Goal: Task Accomplishment & Management: Manage account settings

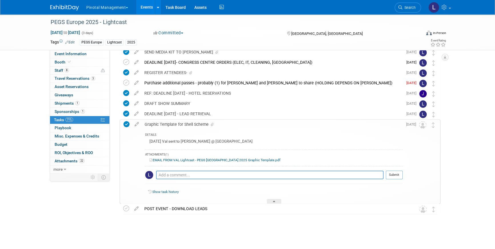
click at [465, 73] on div "PEGS Europe 2025 - Lightcast Nov 11, 2025 to Nov 13, 2025 (3 days) Nov 11, 2025…" at bounding box center [247, 77] width 495 height 343
click at [407, 11] on link "Search" at bounding box center [407, 8] width 26 height 10
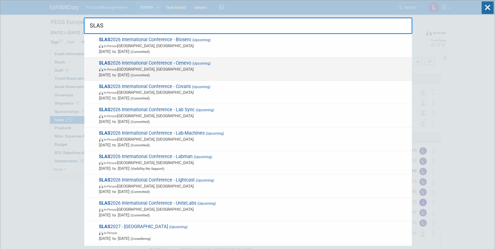
type input "SLAS"
click at [159, 58] on div "SLAS 2026 International Conference - Cenevo (Upcoming) In-Person Boston, MA Feb…" at bounding box center [247, 68] width 327 height 23
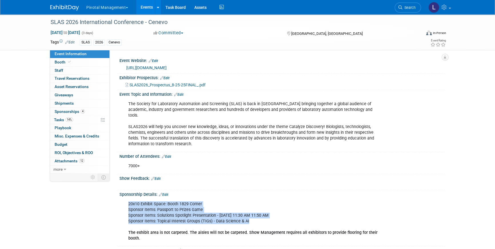
drag, startPoint x: 127, startPoint y: 197, endPoint x: 274, endPoint y: 214, distance: 147.8
click at [274, 214] on div "20x10 Exhibit Space: Booth 1829 Corner Sponsor Items: Passport to Prizes Game S…" at bounding box center [252, 221] width 257 height 46
copy div "20x10 Exhibit Space: Booth 1829 Corner Sponsor Items: Passport to Prizes Game S…"
click at [405, 11] on link "Search" at bounding box center [407, 8] width 26 height 10
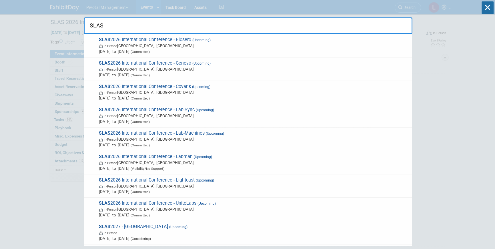
type input "SLAS"
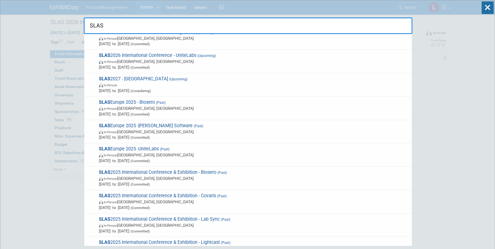
scroll to position [148, 0]
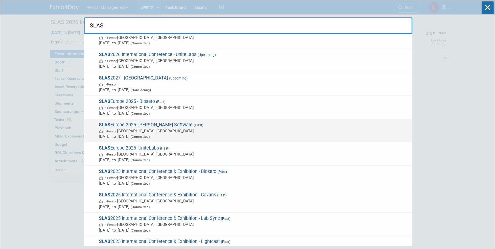
click at [154, 130] on span "In-Person Hamburg, Germany" at bounding box center [254, 131] width 310 height 6
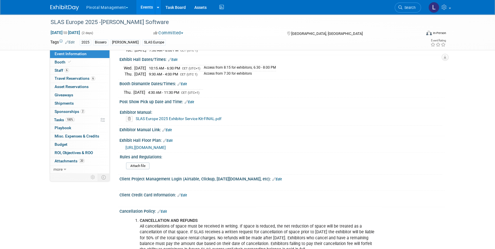
scroll to position [767, 0]
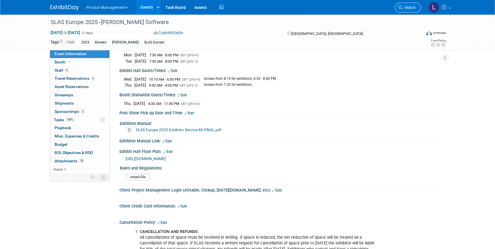
click at [405, 11] on link "Search" at bounding box center [407, 8] width 26 height 10
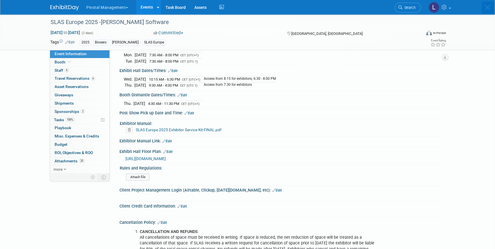
scroll to position [0, 0]
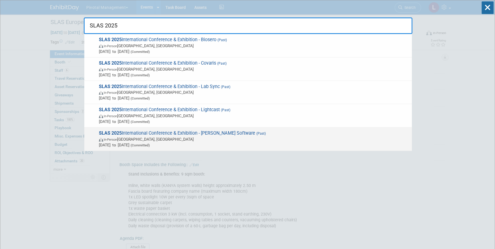
type input "SLAS 2025"
click at [232, 134] on span "SLAS 2025 International Conference & Exhibition - Titian Software (Past) In-Per…" at bounding box center [253, 138] width 312 height 17
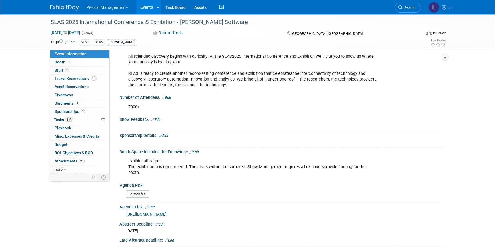
scroll to position [877, 0]
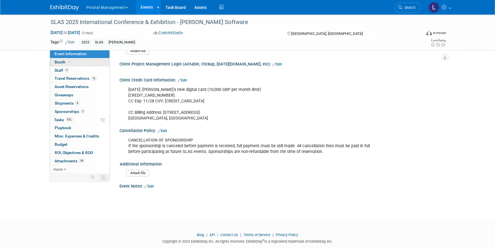
click at [67, 63] on span at bounding box center [69, 62] width 5 height 4
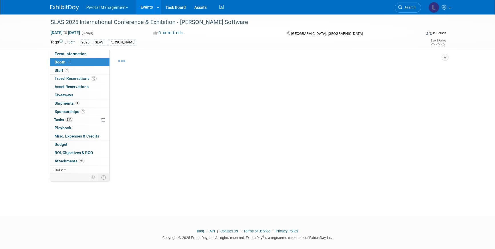
select select "Yes"
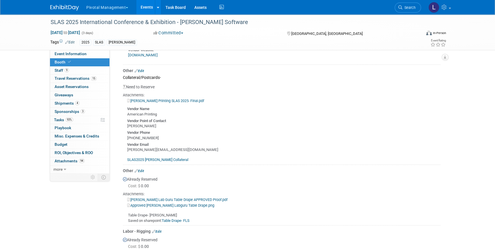
scroll to position [1705, 0]
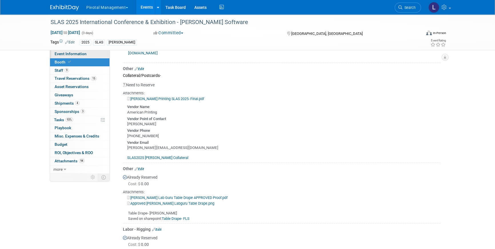
click at [64, 54] on span "Event Information" at bounding box center [71, 53] width 32 height 5
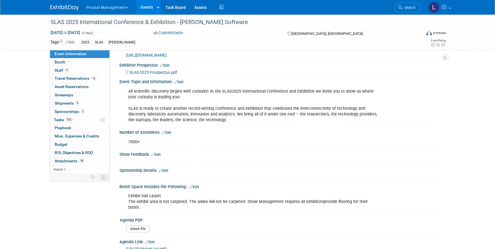
scroll to position [0, 0]
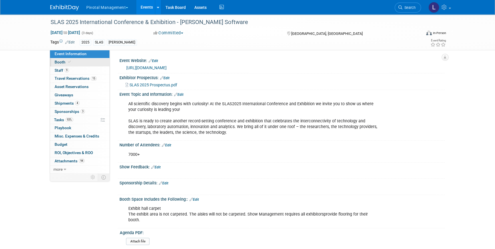
click at [60, 61] on span "Booth" at bounding box center [63, 62] width 17 height 5
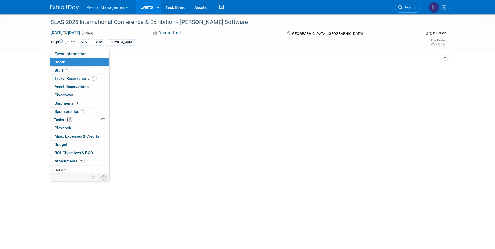
select select "Yes"
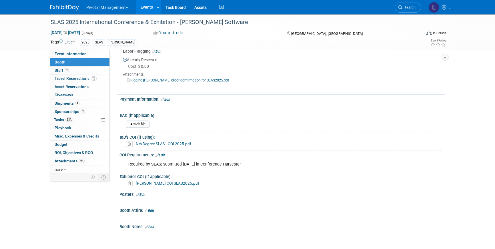
scroll to position [1930, 0]
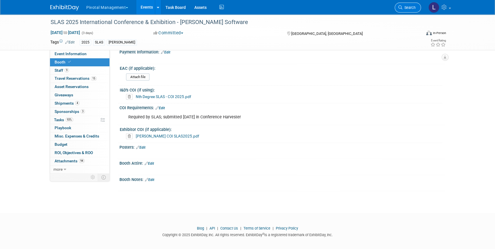
click at [412, 8] on span "Search" at bounding box center [408, 7] width 13 height 4
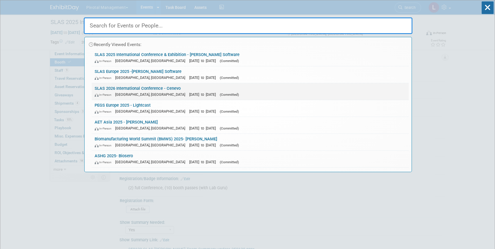
click at [189, 95] on span "[DATE] to [DATE]" at bounding box center [203, 94] width 29 height 4
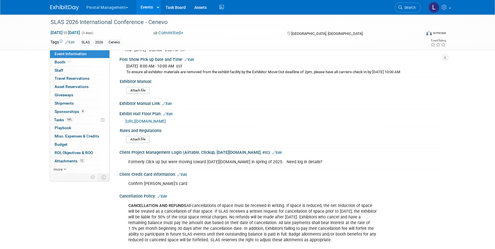
scroll to position [834, 0]
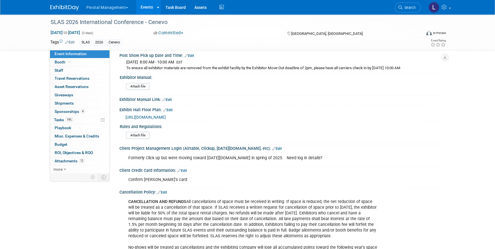
click at [272, 146] on link "Edit" at bounding box center [276, 148] width 9 height 4
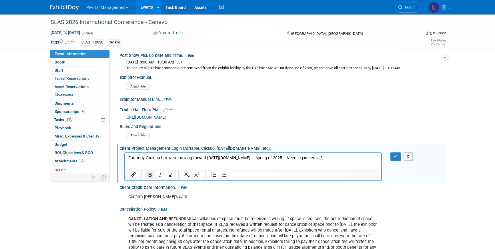
scroll to position [0, 0]
click at [339, 159] on p "Formerly Click up but were moving toward Monday.com in spring of 2025. Need log…" at bounding box center [253, 158] width 250 height 6
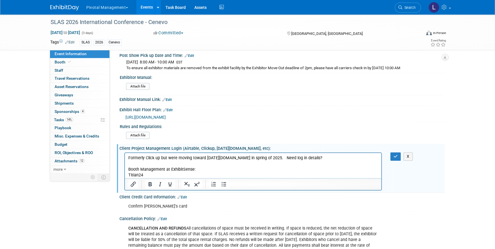
click at [213, 172] on p "Titian24" at bounding box center [253, 175] width 250 height 6
click at [212, 170] on p "Booth Management at ExhibitSense:" at bounding box center [253, 169] width 250 height 6
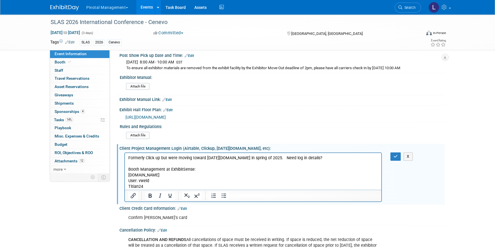
click at [127, 185] on html "Formerly Click up but were moving toward Monday.com in spring of 2025. Need log…" at bounding box center [253, 170] width 256 height 37
drag, startPoint x: 170, startPoint y: 173, endPoint x: 129, endPoint y: 188, distance: 43.5
click at [125, 175] on html "Formerly Click up but were moving toward Monday.com in spring of 2025. Need log…" at bounding box center [253, 170] width 256 height 37
click at [132, 192] on icon "Insert/edit link" at bounding box center [133, 195] width 7 height 7
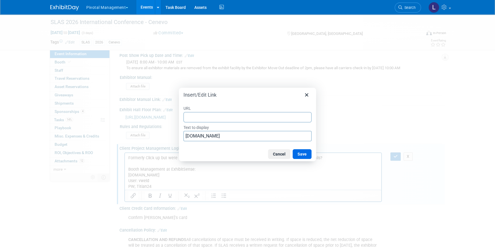
click at [206, 119] on input "URL" at bounding box center [247, 117] width 128 height 10
drag, startPoint x: 206, startPoint y: 119, endPoint x: 176, endPoint y: 114, distance: 31.0
click at [176, 114] on div "Insert/Edit Link URL Titian24 Text to display www.exhibitforce.com Cancel Save" at bounding box center [247, 124] width 495 height 249
type input "Titian24"
drag, startPoint x: 213, startPoint y: 133, endPoint x: 175, endPoint y: 133, distance: 38.3
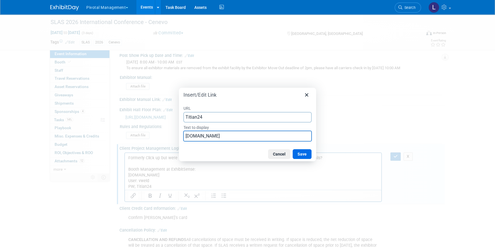
click at [175, 133] on div "Insert/Edit Link URL Titian24 Text to display www.exhibitforce.com Cancel Save" at bounding box center [247, 124] width 495 height 249
paste input "Titian24"
type input "Titian24"
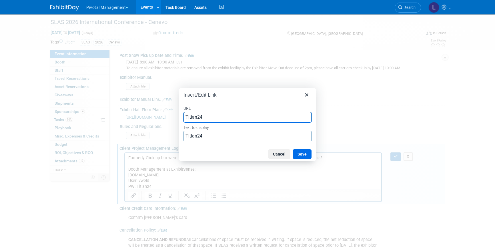
drag, startPoint x: 216, startPoint y: 121, endPoint x: 176, endPoint y: 115, distance: 40.4
click at [176, 113] on div "Insert/Edit Link URL Titian24 Text to display Titian24 Cancel Save" at bounding box center [247, 124] width 495 height 249
click at [284, 156] on button "Cancel" at bounding box center [279, 154] width 22 height 10
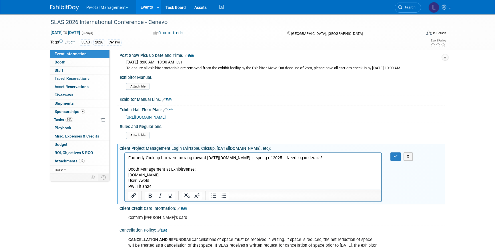
drag, startPoint x: 170, startPoint y: 175, endPoint x: 248, endPoint y: 311, distance: 156.2
click at [125, 174] on html "Formerly Click up but were moving toward Monday.com in spring of 2025. Need log…" at bounding box center [253, 170] width 256 height 37
click at [133, 192] on icon "Insert/edit link" at bounding box center [133, 195] width 7 height 7
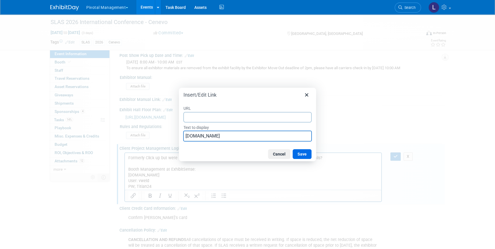
drag, startPoint x: 242, startPoint y: 137, endPoint x: 176, endPoint y: 133, distance: 66.1
click at [176, 133] on div "Insert/Edit Link URL Text to display www.exhibitforce.com Cancel Save" at bounding box center [247, 124] width 495 height 249
click at [196, 116] on input "URL" at bounding box center [247, 117] width 128 height 10
paste input "www.exhibitforce.com"
type input "www.exhibitforce.com"
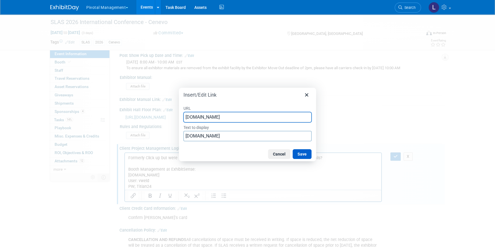
drag, startPoint x: 293, startPoint y: 150, endPoint x: 179, endPoint y: 14, distance: 177.2
click at [293, 150] on button "Save" at bounding box center [301, 154] width 19 height 10
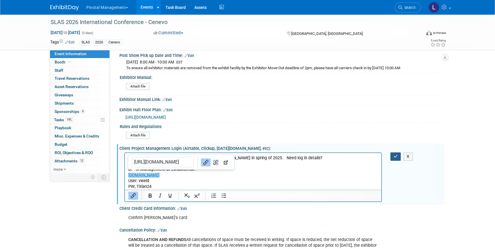
click at [397, 152] on button "button" at bounding box center [395, 156] width 11 height 8
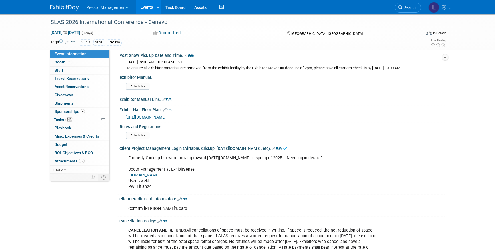
click at [159, 172] on link "www.exhibitforce.com" at bounding box center [143, 174] width 31 height 5
click at [64, 63] on span "Booth" at bounding box center [63, 62] width 17 height 5
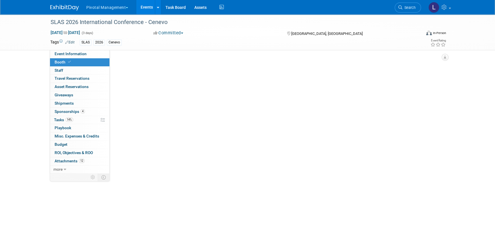
select select "Yes"
select select "No"
select select "Yes"
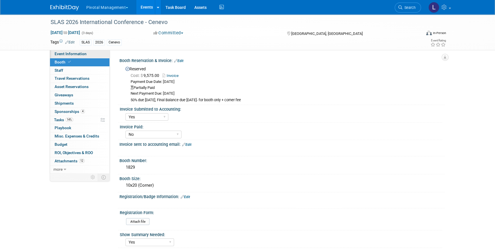
click at [67, 51] on link "Event Information" at bounding box center [79, 54] width 59 height 8
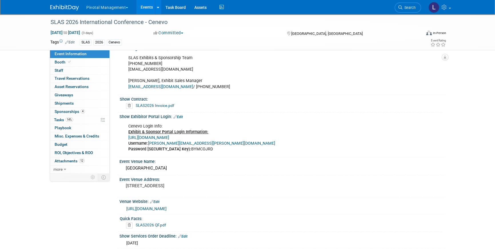
scroll to position [355, 0]
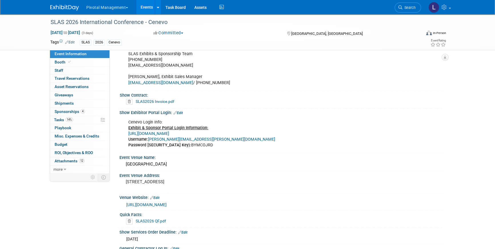
click at [169, 131] on link "[URL][DOMAIN_NAME]" at bounding box center [148, 133] width 41 height 5
click at [409, 11] on link "Search" at bounding box center [407, 8] width 26 height 10
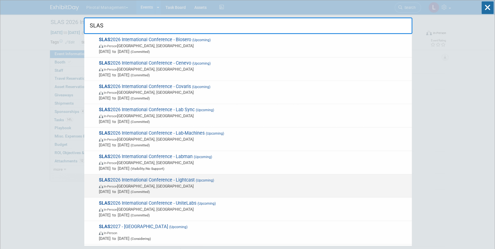
type input "SLAS"
click at [203, 181] on span "(Upcoming)" at bounding box center [203, 180] width 19 height 4
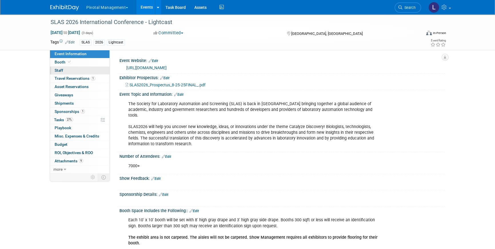
click at [59, 68] on span "Staff 0" at bounding box center [59, 70] width 9 height 5
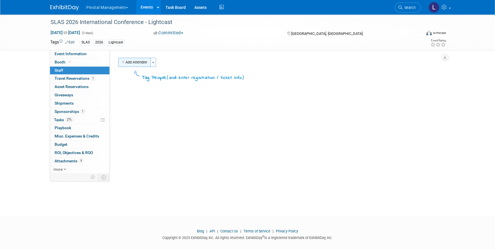
click at [135, 61] on button "Add Attendee" at bounding box center [134, 62] width 32 height 9
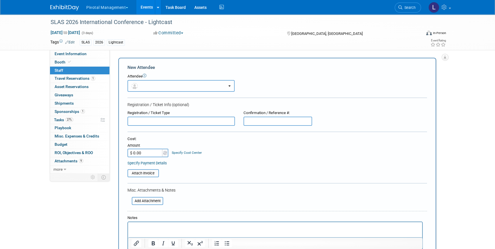
click at [183, 84] on button "button" at bounding box center [180, 86] width 107 height 12
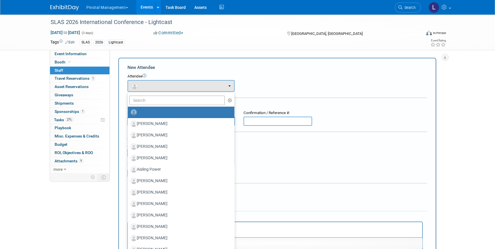
click at [391, 104] on div "Registration / Ticket Info (optional)" at bounding box center [276, 105] width 299 height 6
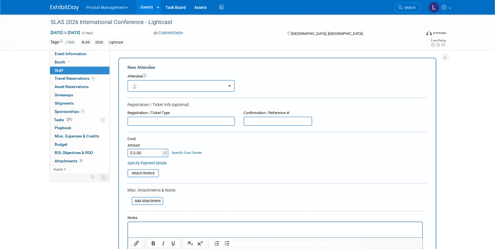
click at [134, 123] on input "text" at bounding box center [180, 121] width 107 height 9
type input "P"
type input "Exhibitor"
click at [186, 87] on button "button" at bounding box center [180, 86] width 107 height 12
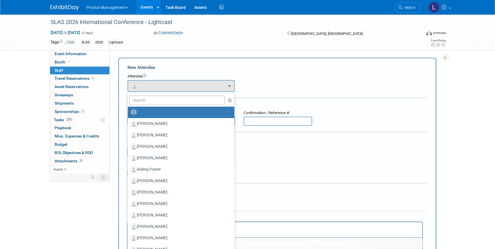
click at [415, 159] on div "Cost: Amount $ 0.00 Specify Cost Center Cost Center -- Not Specified --" at bounding box center [276, 150] width 299 height 29
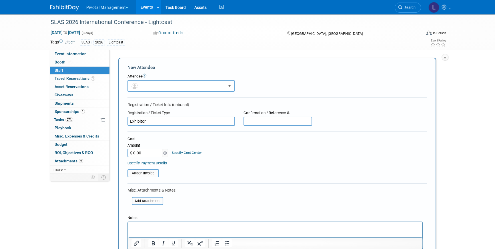
click at [158, 224] on html at bounding box center [275, 226] width 294 height 8
click at [405, 7] on span "Search" at bounding box center [408, 7] width 13 height 4
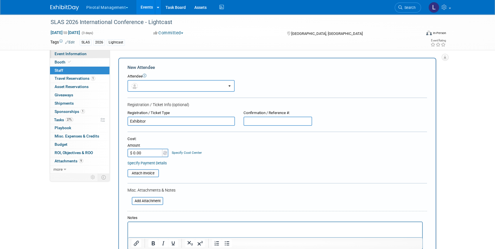
click at [61, 54] on span "Event Information" at bounding box center [71, 53] width 32 height 5
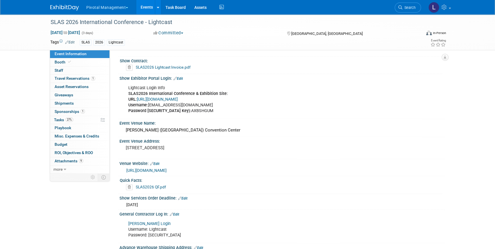
scroll to position [423, 0]
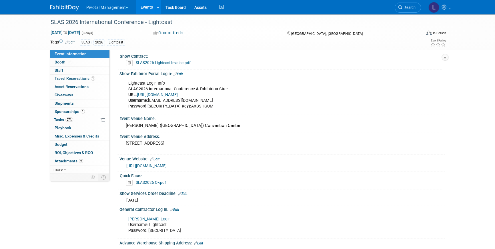
click at [178, 92] on link "[URL][DOMAIN_NAME]" at bounding box center [157, 94] width 41 height 5
click at [443, 6] on icon at bounding box center [444, 7] width 7 height 5
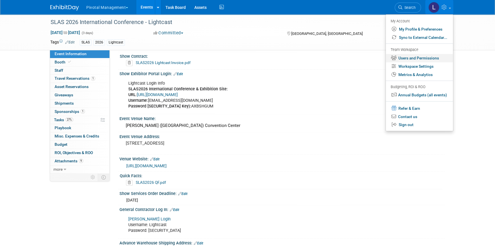
click at [433, 59] on link "Users and Permissions" at bounding box center [419, 58] width 67 height 8
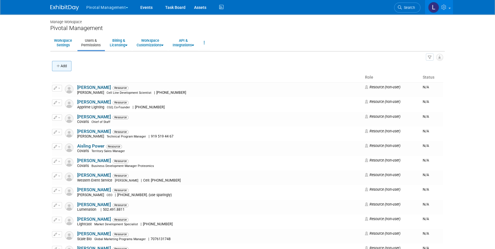
click at [61, 64] on button "Add" at bounding box center [61, 66] width 19 height 10
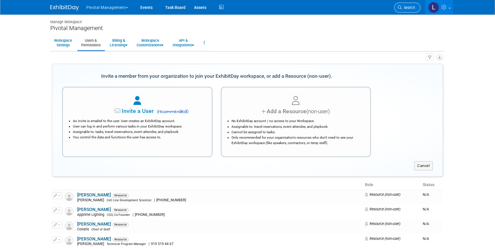
click at [405, 5] on link "Search" at bounding box center [407, 8] width 26 height 10
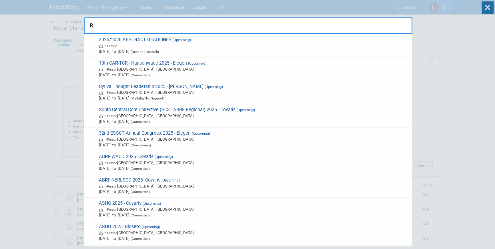
type input "R"
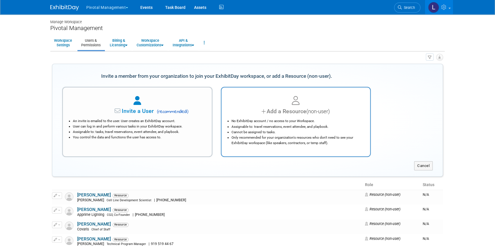
click at [271, 129] on li "Cannot be assigned to tasks." at bounding box center [297, 131] width 132 height 5
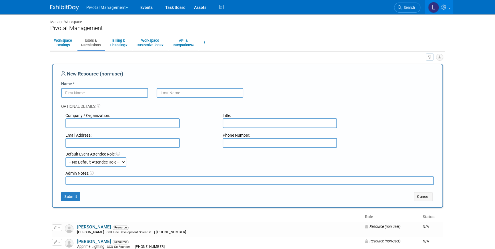
click at [105, 95] on input "Name *" at bounding box center [104, 93] width 87 height 10
type input "[PERSON_NAME]"
click at [79, 125] on input "text" at bounding box center [122, 123] width 114 height 10
type input "Lightcast (contract Photographer/Videographer)"
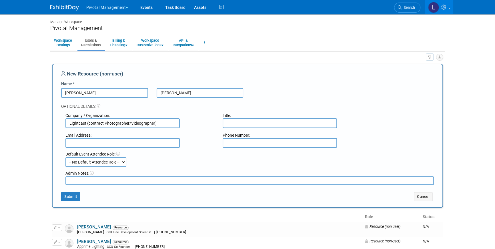
click at [118, 141] on input "text" at bounding box center [122, 143] width 114 height 10
drag, startPoint x: 81, startPoint y: 143, endPoint x: 59, endPoint y: 140, distance: 21.3
click at [59, 140] on div "New Resource (non-user) Name * Rajen Mistry Optional Details: Company / Organiz…" at bounding box center [247, 136] width 391 height 144
paste input "ajen@areandbe.uk"
type input "rajen@areandbe.uk"
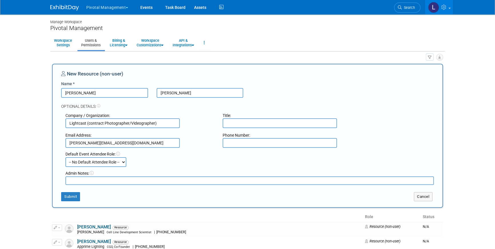
click at [121, 182] on textarea at bounding box center [249, 180] width 368 height 9
click at [70, 193] on button "Submit" at bounding box center [70, 196] width 19 height 9
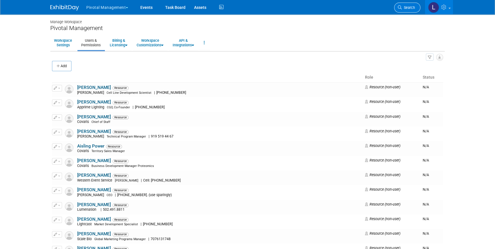
click at [413, 5] on span "Search" at bounding box center [408, 7] width 13 height 4
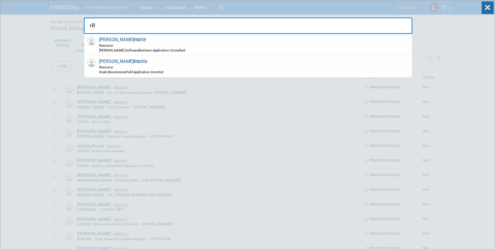
type input "r"
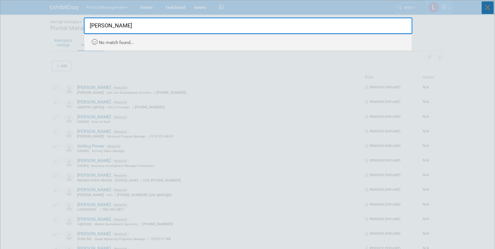
type input "Rajen"
click at [487, 8] on icon at bounding box center [487, 7] width 12 height 13
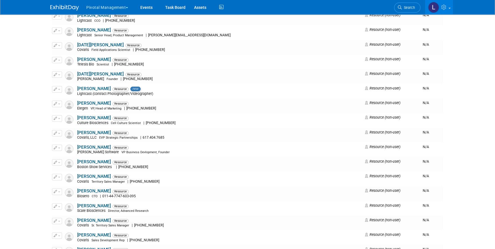
scroll to position [2863, 0]
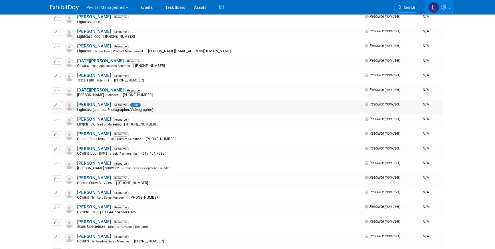
click at [56, 106] on icon "button" at bounding box center [55, 104] width 3 height 3
click at [64, 112] on link "Edit" at bounding box center [74, 115] width 45 height 8
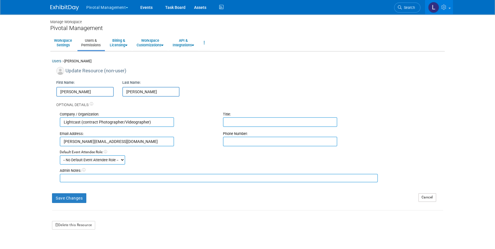
drag, startPoint x: 151, startPoint y: 123, endPoint x: 81, endPoint y: 122, distance: 70.2
click at [81, 122] on input "Lightcast (contract Photographer/Videographer)" at bounding box center [117, 122] width 114 height 10
type input "Lightcast"
click at [277, 124] on input "text" at bounding box center [280, 122] width 114 height 10
paste input "(contract Photographer/Videographer)"
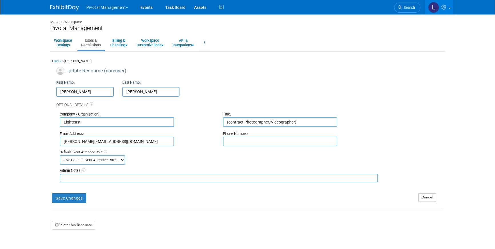
click at [230, 122] on input "(contract Photographer/Videographer)" at bounding box center [280, 122] width 114 height 10
click at [295, 121] on input "Contract Photographer/Videographer)" at bounding box center [280, 122] width 114 height 10
type input "Contract Photographer/Videographer"
click at [64, 196] on button "Save Changes" at bounding box center [69, 198] width 34 height 10
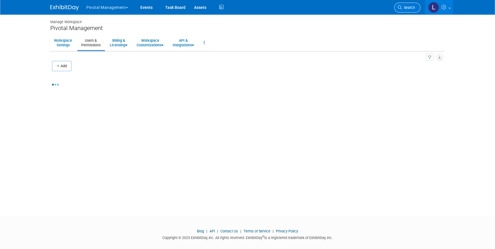
click at [404, 7] on span "Search" at bounding box center [408, 7] width 13 height 4
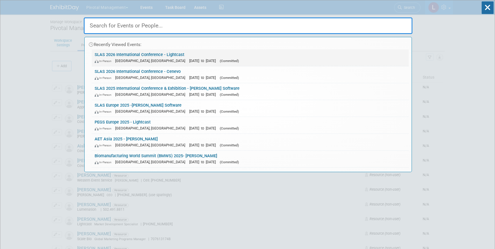
click at [151, 54] on link "SLAS 2026 International Conference - Lightcast In-Person [GEOGRAPHIC_DATA], [GE…" at bounding box center [250, 57] width 317 height 17
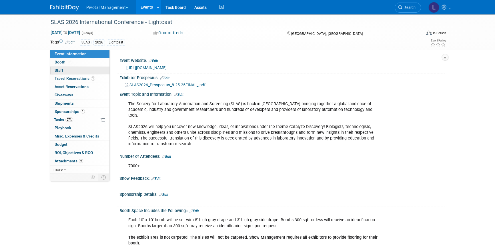
click at [63, 69] on link "0 Staff 0" at bounding box center [79, 71] width 59 height 8
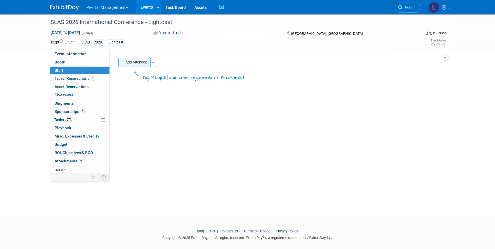
click at [146, 65] on button "Add Attendee" at bounding box center [134, 62] width 32 height 9
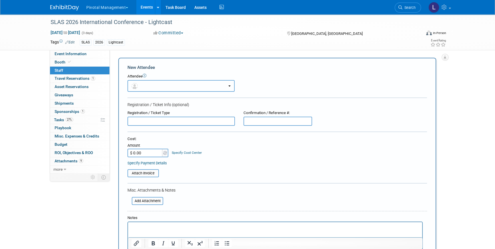
click at [175, 87] on button "button" at bounding box center [180, 86] width 107 height 12
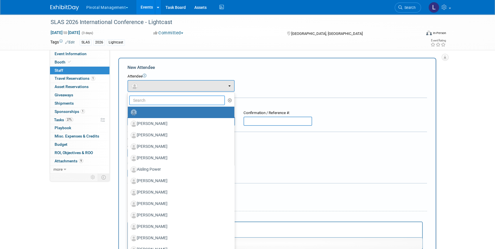
click at [166, 100] on input "text" at bounding box center [177, 100] width 96 height 10
type input "r"
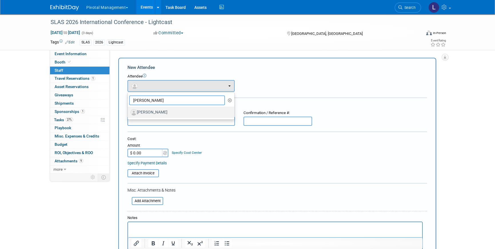
type input "Rajen"
click at [166, 115] on label "[PERSON_NAME]" at bounding box center [180, 112] width 98 height 9
click at [129, 113] on input "[PERSON_NAME]" at bounding box center [127, 112] width 4 height 4
select select "e039c8e5-50b6-4249-9fd3-aaac72790ee4"
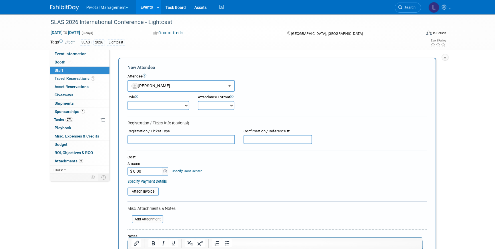
click at [168, 106] on select "Applications Business Development CCO CEO CGO, Co-Founder CRO Demonstrator" at bounding box center [158, 105] width 62 height 9
select select "100"
click at [127, 101] on select "Applications Business Development CCO CEO CGO, Co-Founder CRO Demonstrator" at bounding box center [158, 105] width 62 height 9
click at [217, 105] on select "Onsite Remote" at bounding box center [216, 105] width 37 height 9
select select "1"
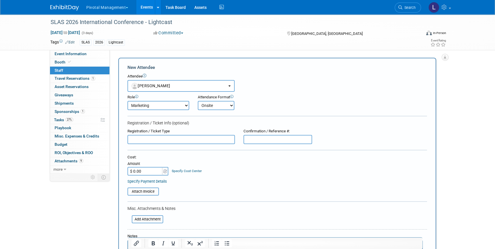
click at [198, 101] on select "Onsite Remote" at bounding box center [216, 105] width 37 height 9
click at [175, 138] on input "text" at bounding box center [180, 139] width 107 height 9
type input "Exhibitor Pass"
click at [296, 142] on input "text" at bounding box center [277, 139] width 69 height 9
click at [268, 138] on input "text" at bounding box center [277, 139] width 69 height 9
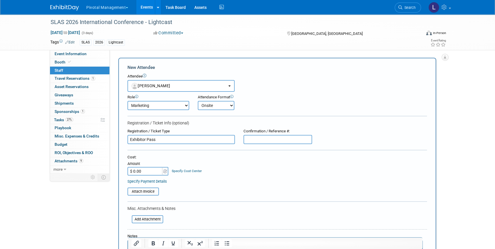
paste input "8875304"
type input "8875304"
click at [155, 221] on input "file" at bounding box center [129, 219] width 68 height 7
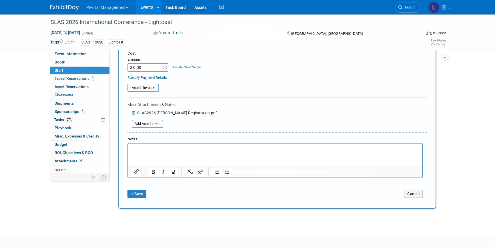
scroll to position [126, 0]
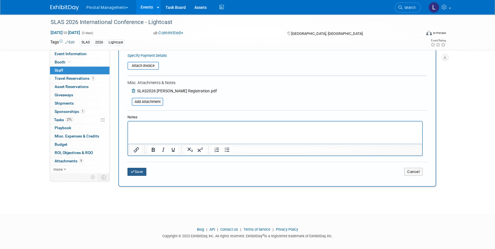
click at [141, 168] on button "Save" at bounding box center [136, 172] width 19 height 8
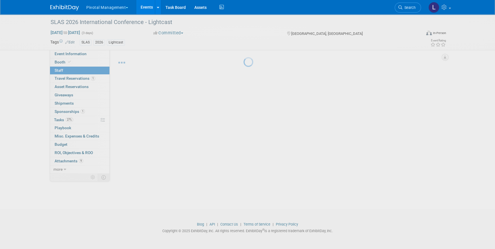
scroll to position [7, 0]
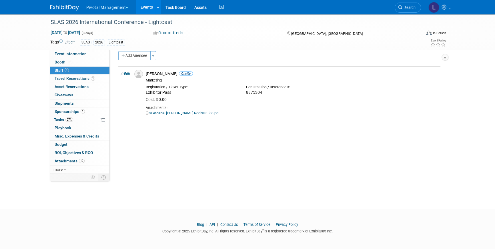
click at [76, 109] on span "Sponsorships 1" at bounding box center [70, 111] width 30 height 5
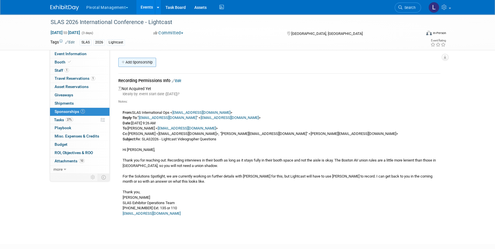
click at [149, 63] on link "Add Sponsorship" at bounding box center [137, 62] width 38 height 9
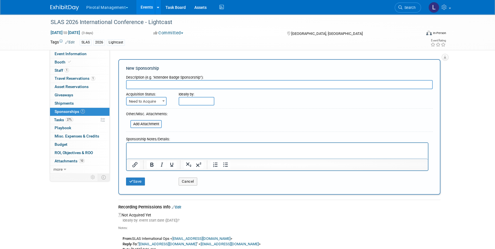
click at [148, 148] on p "Rich Text Area. Press ALT-0 for help." at bounding box center [277, 148] width 294 height 6
click at [166, 86] on input "text" at bounding box center [279, 84] width 306 height 9
type input "Spotlight"
click at [136, 177] on button "Save" at bounding box center [135, 181] width 19 height 8
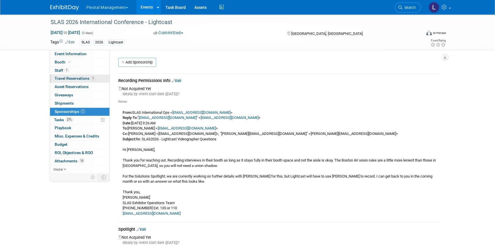
click at [70, 82] on link "1 Travel Reservations 1" at bounding box center [79, 79] width 59 height 8
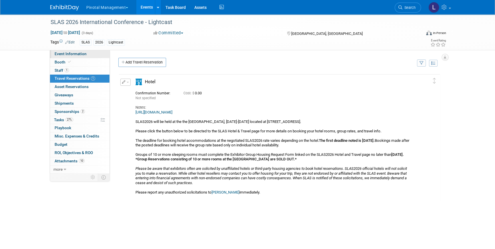
click at [68, 51] on link "Event Information" at bounding box center [79, 54] width 59 height 8
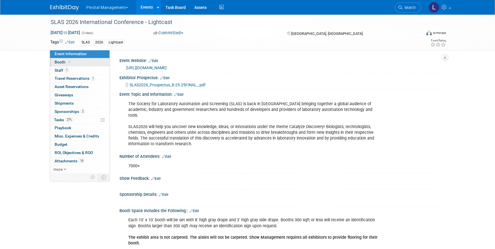
click at [69, 61] on icon at bounding box center [69, 61] width 3 height 3
select select "Yes"
select select "No"
select select "Yes"
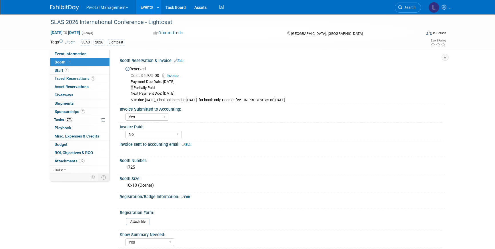
click at [190, 195] on link "Edit" at bounding box center [184, 197] width 9 height 4
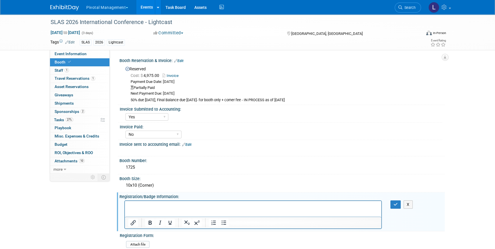
click at [156, 206] on p "Rich Text Area. Press ALT-0 for help." at bounding box center [253, 206] width 250 height 6
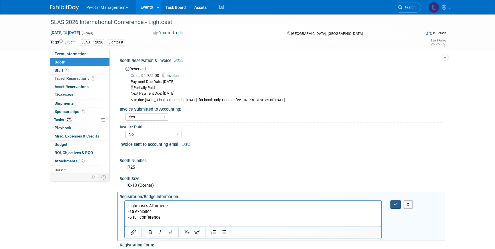
click at [393, 203] on icon "button" at bounding box center [395, 204] width 4 height 4
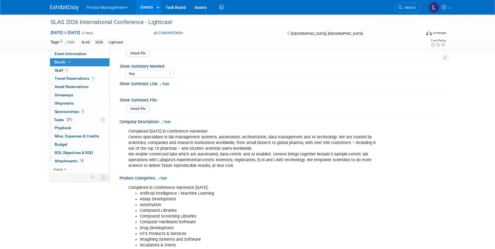
scroll to position [186, 0]
click at [169, 119] on link "Edit" at bounding box center [165, 121] width 9 height 4
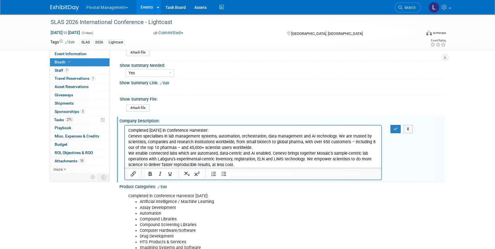
scroll to position [0, 0]
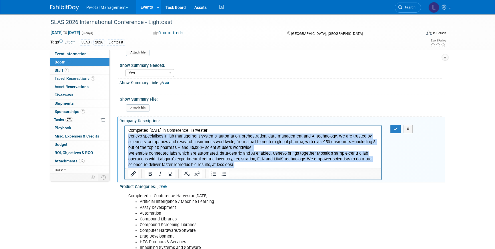
drag, startPoint x: 128, startPoint y: 136, endPoint x: 301, endPoint y: 170, distance: 176.1
click at [301, 168] on html "Completed 8/8/25 in Conference Harvester: Cenevo specialises in lab management …" at bounding box center [253, 146] width 256 height 43
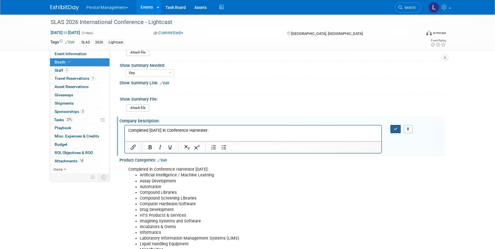
click at [393, 129] on button "button" at bounding box center [395, 129] width 11 height 8
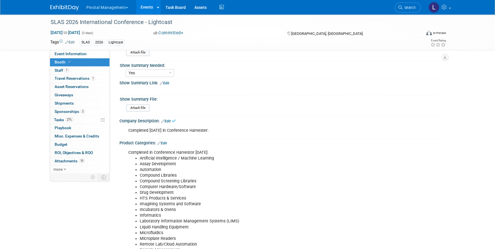
click at [166, 142] on link "Edit" at bounding box center [161, 143] width 9 height 4
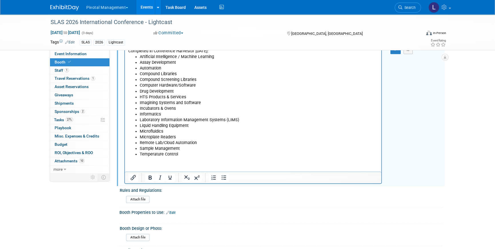
scroll to position [290, 0]
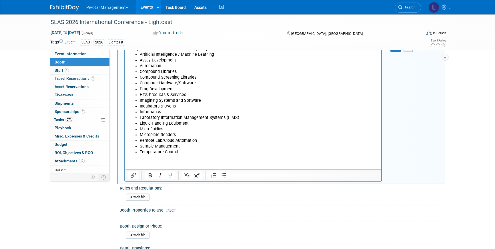
drag, startPoint x: 129, startPoint y: 49, endPoint x: 194, endPoint y: 194, distance: 158.8
click at [194, 155] on html "Completed in Conference Harvestor 8/8/25: Artificial Intelligence / Machine Lea…" at bounding box center [253, 99] width 256 height 111
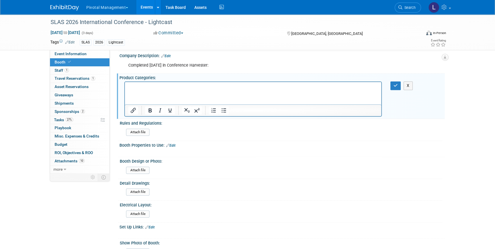
scroll to position [217, 0]
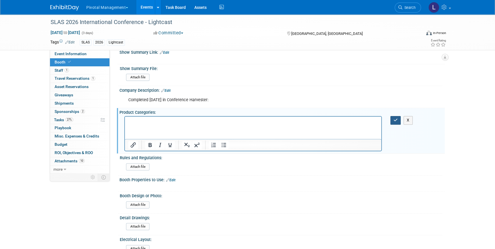
click at [394, 120] on icon "button" at bounding box center [395, 120] width 4 height 4
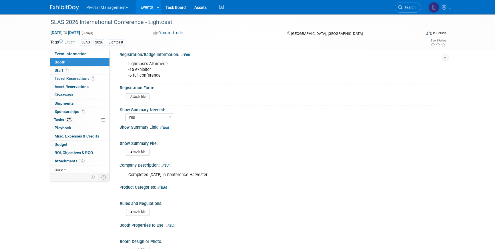
scroll to position [150, 0]
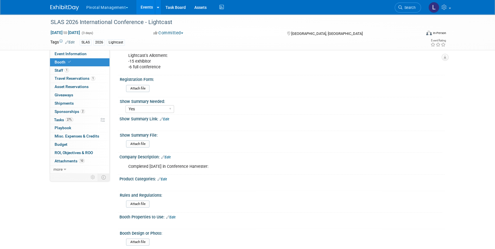
click at [170, 155] on link "Edit" at bounding box center [165, 157] width 9 height 4
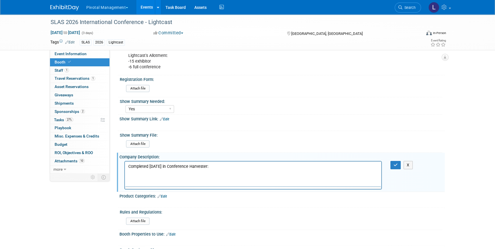
scroll to position [0, 0]
drag, startPoint x: 216, startPoint y: 167, endPoint x: 68, endPoint y: 164, distance: 148.0
click at [125, 164] on html "Completed 8/8/25 in Conference Harvester:" at bounding box center [253, 165] width 256 height 8
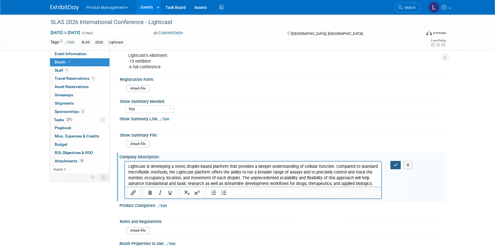
click at [397, 165] on icon "button" at bounding box center [395, 165] width 4 height 4
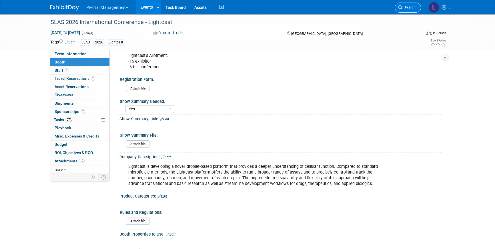
click at [405, 8] on span "Search" at bounding box center [408, 7] width 13 height 4
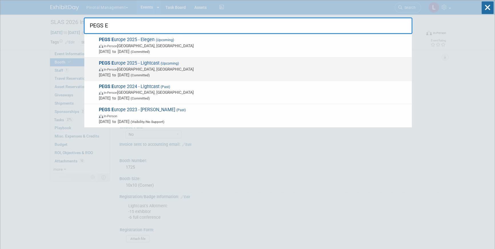
type input "PEGS E"
click at [218, 64] on span "PEGS E urope 2025 - Lightcast (Upcoming) In-Person Lisboa, Portugal Nov 11, 202…" at bounding box center [253, 68] width 312 height 17
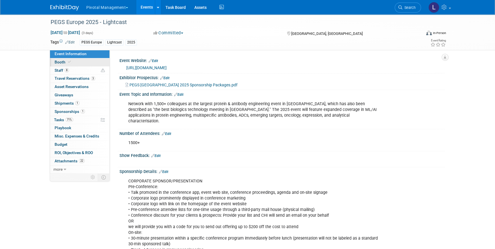
click at [79, 61] on link "Booth" at bounding box center [79, 62] width 59 height 8
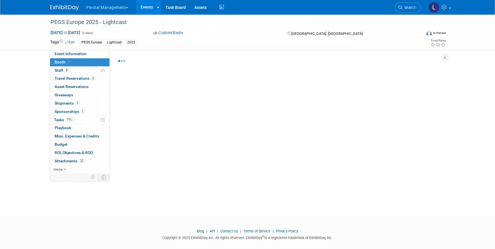
select select "Yes"
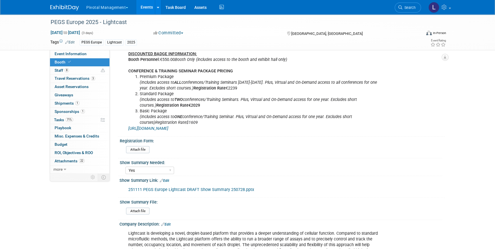
scroll to position [128, 0]
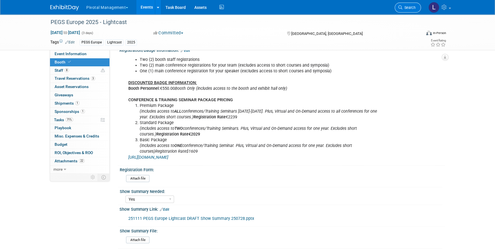
click at [400, 9] on icon at bounding box center [400, 7] width 4 height 4
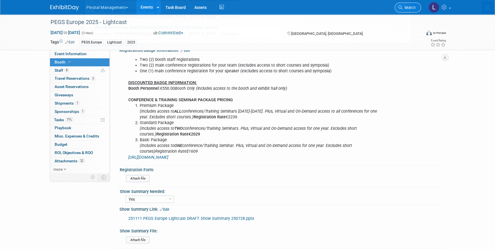
scroll to position [0, 0]
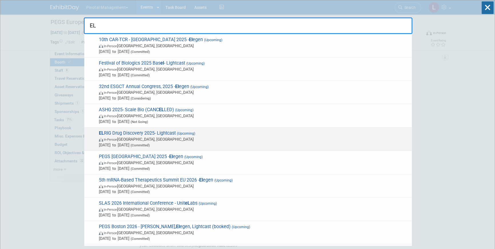
type input "EL"
click at [201, 136] on span "In-Person England, United Kingdom" at bounding box center [254, 139] width 310 height 6
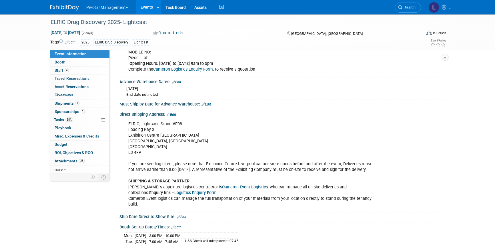
scroll to position [867, 0]
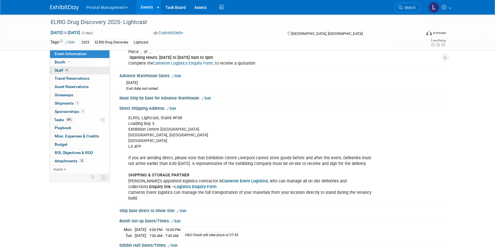
click at [61, 71] on span "Staff 4" at bounding box center [62, 70] width 14 height 5
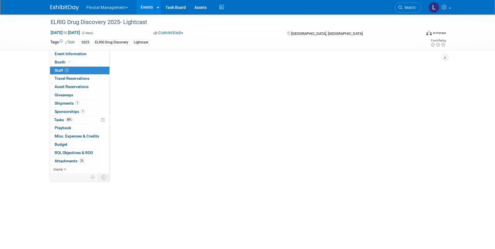
scroll to position [0, 0]
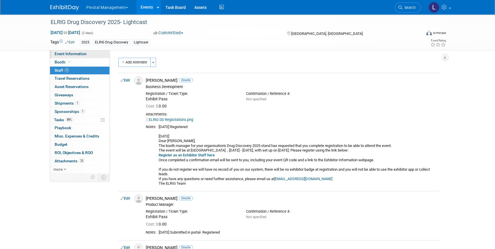
click at [70, 52] on span "Event Information" at bounding box center [71, 53] width 32 height 5
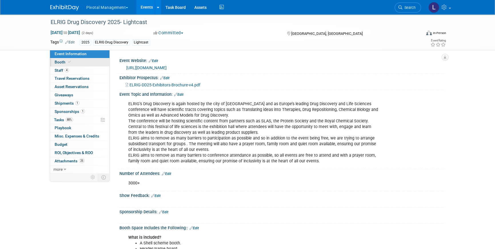
click at [59, 62] on span "Booth" at bounding box center [63, 62] width 17 height 5
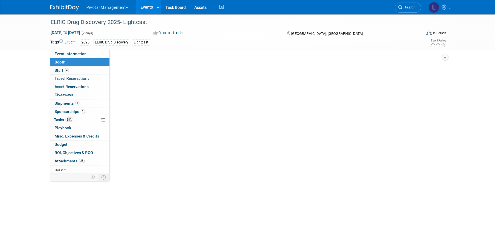
select select "Yes"
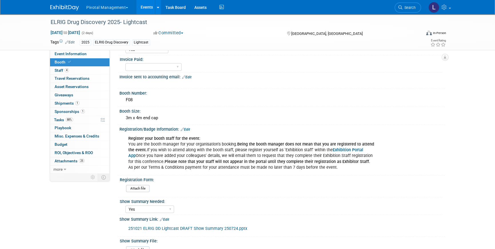
scroll to position [54, 0]
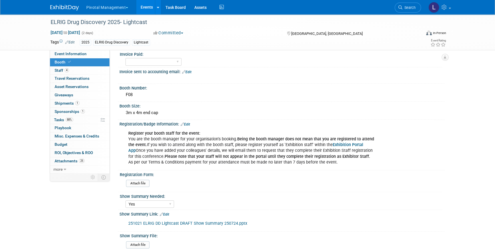
click at [349, 143] on link "Exhibition Portal App" at bounding box center [245, 147] width 235 height 11
click at [59, 70] on span "Staff 4" at bounding box center [62, 70] width 14 height 5
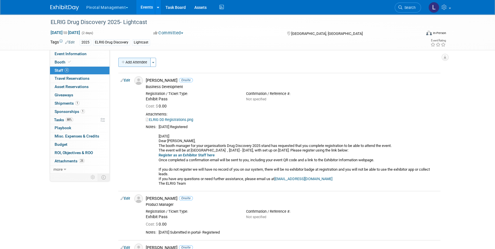
click at [142, 60] on button "Add Attendee" at bounding box center [134, 62] width 32 height 9
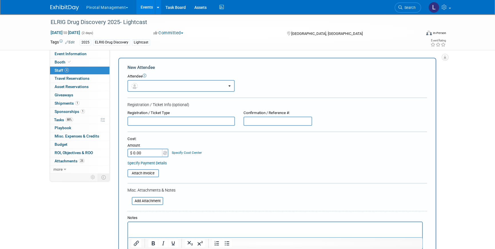
click at [173, 88] on button "button" at bounding box center [180, 86] width 107 height 12
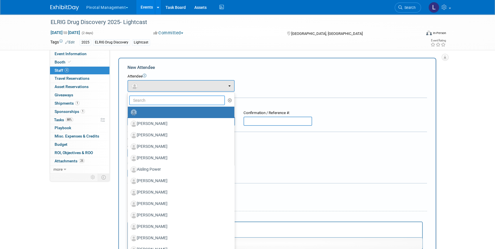
click at [170, 98] on input "text" at bounding box center [177, 100] width 96 height 10
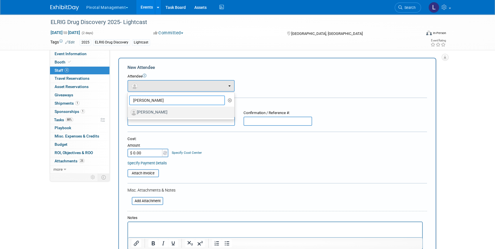
type input "[PERSON_NAME]"
click at [172, 110] on label "[PERSON_NAME]" at bounding box center [180, 112] width 98 height 9
click at [129, 110] on input "[PERSON_NAME]" at bounding box center [127, 112] width 4 height 4
select select "e039c8e5-50b6-4249-9fd3-aaac72790ee4"
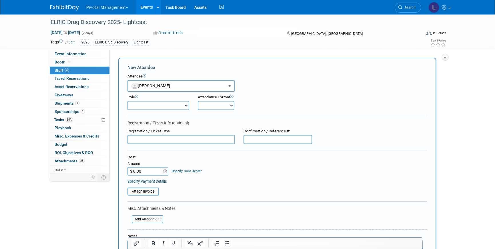
click at [158, 103] on select "Applications Business Development CCO CEO CGO, Co-Founder CRO Demonstrator" at bounding box center [158, 105] width 62 height 9
select select "100"
click at [127, 101] on select "Applications Business Development CCO CEO CGO, Co-Founder CRO Demonstrator" at bounding box center [158, 105] width 62 height 9
click at [213, 108] on select "Onsite Remote" at bounding box center [216, 105] width 37 height 9
select select "1"
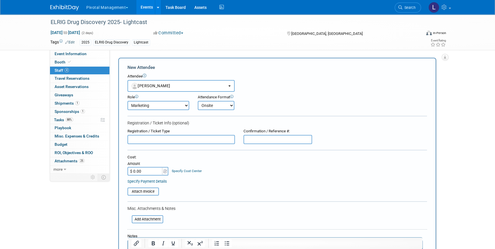
click at [198, 101] on select "Onsite Remote" at bounding box center [216, 105] width 37 height 9
click at [188, 138] on input "text" at bounding box center [180, 139] width 107 height 9
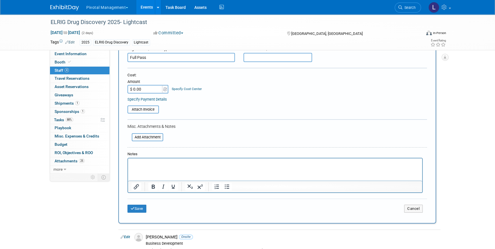
scroll to position [83, 0]
type input "Full Pass"
click at [143, 165] on html at bounding box center [275, 161] width 294 height 8
click at [140, 204] on button "Save" at bounding box center [136, 207] width 19 height 8
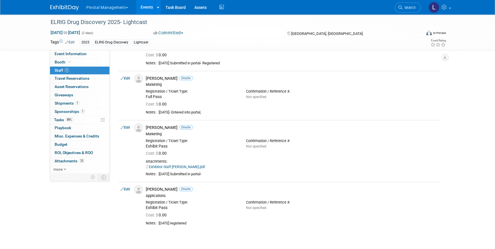
scroll to position [0, 0]
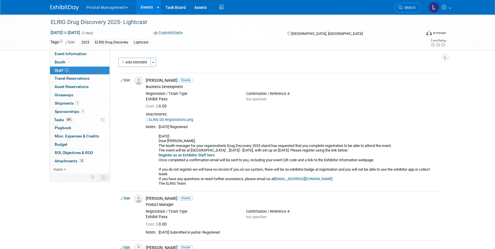
click at [278, 41] on div "2025 ELRIG Drug Discovery Lightcast" at bounding box center [229, 42] width 299 height 6
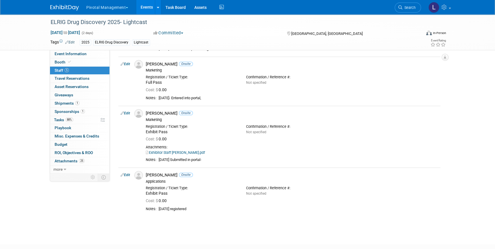
scroll to position [218, 0]
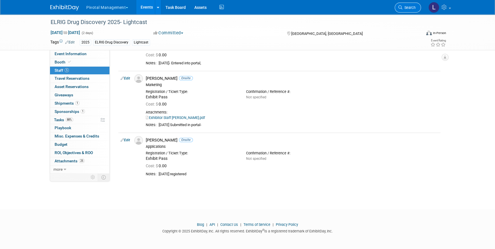
click at [409, 11] on link "Search" at bounding box center [407, 8] width 26 height 10
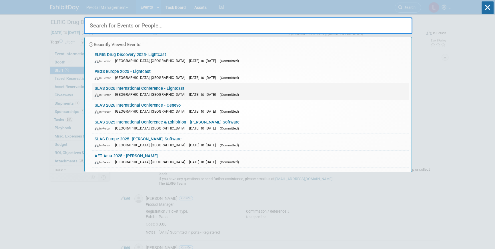
click at [157, 89] on link "SLAS 2026 International Conference - Lightcast In-Person Boston, MA Feb 9, 2026…" at bounding box center [250, 91] width 317 height 17
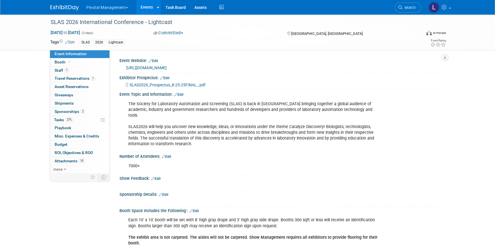
drag, startPoint x: 60, startPoint y: 69, endPoint x: 130, endPoint y: 89, distance: 72.8
click at [60, 69] on span "Staff 1" at bounding box center [62, 70] width 14 height 5
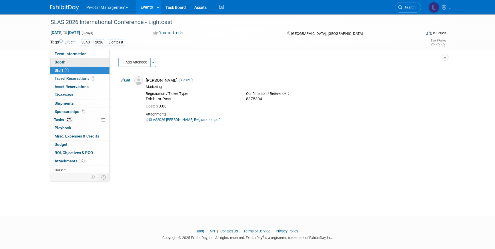
click at [61, 61] on span "Booth" at bounding box center [63, 62] width 17 height 5
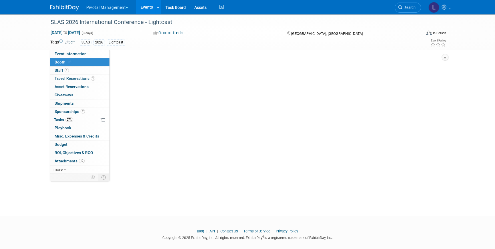
select select "Yes"
select select "No"
select select "Yes"
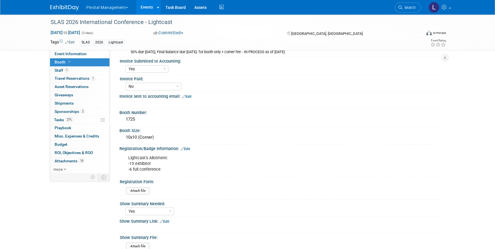
scroll to position [64, 0]
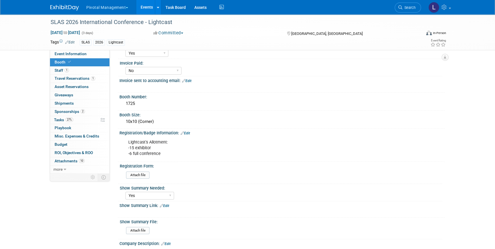
click at [188, 132] on link "Edit" at bounding box center [184, 133] width 9 height 4
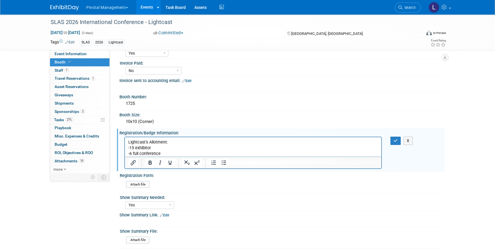
scroll to position [0, 0]
drag, startPoint x: 155, startPoint y: 148, endPoint x: 129, endPoint y: 148, distance: 26.0
click at [129, 148] on p "Lightcast's Allotment: -15 exhibitor -6 full conference" at bounding box center [253, 147] width 250 height 17
click at [162, 153] on p "Lightcast's Allotment: -(5) Exhibitor Complimentary -6 full conference" at bounding box center [253, 147] width 250 height 17
click at [129, 153] on p "Lightcast's Allotment: -(5) Exhibitor Complimentary -6 full conference" at bounding box center [253, 147] width 250 height 17
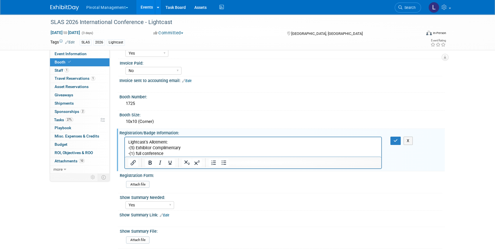
click at [167, 153] on p "Lightcast's Allotment: -(5) Exhibitor Complimentary -(1) full conference" at bounding box center [253, 147] width 250 height 17
click at [396, 140] on icon "button" at bounding box center [395, 140] width 4 height 4
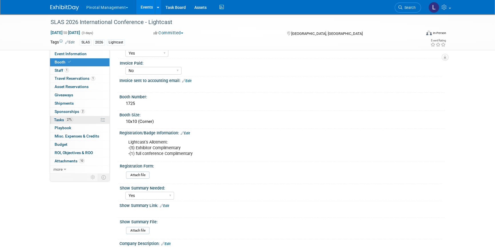
click at [56, 116] on link "27% Tasks 27%" at bounding box center [79, 120] width 59 height 8
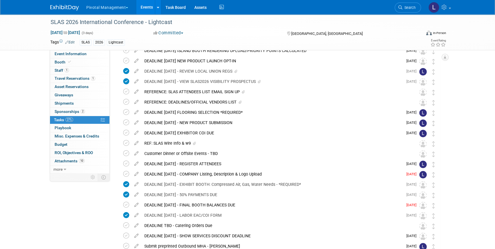
scroll to position [77, 0]
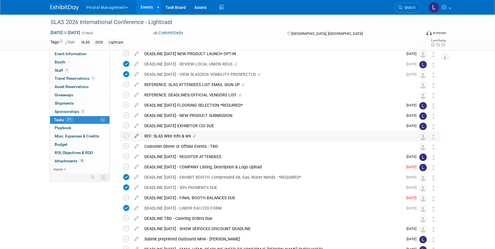
click at [139, 134] on icon at bounding box center [136, 134] width 10 height 7
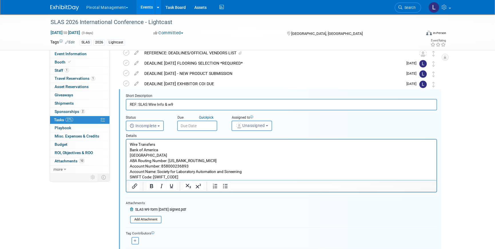
scroll to position [124, 0]
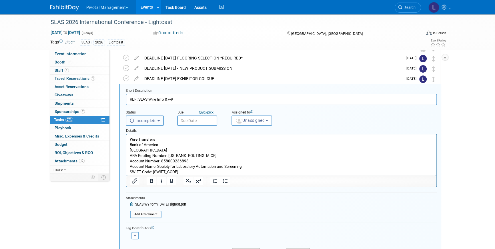
click at [156, 122] on span "Incomplete" at bounding box center [143, 120] width 27 height 5
click at [205, 128] on div "Details" at bounding box center [281, 130] width 311 height 8
click at [134, 120] on icon "button" at bounding box center [133, 120] width 6 height 7
click at [143, 144] on label "Completed" at bounding box center [144, 144] width 31 height 9
click at [127, 144] on input "Completed" at bounding box center [125, 144] width 4 height 4
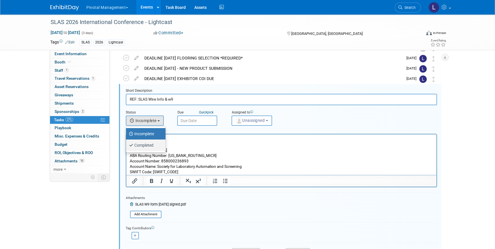
select select "3"
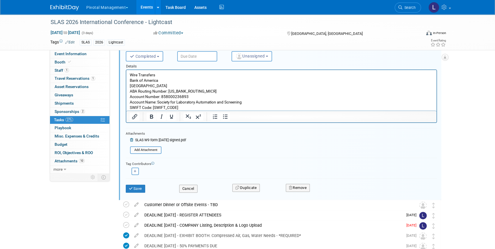
scroll to position [194, 0]
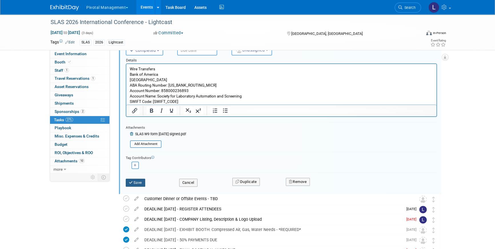
click at [136, 180] on button "Save" at bounding box center [135, 182] width 19 height 8
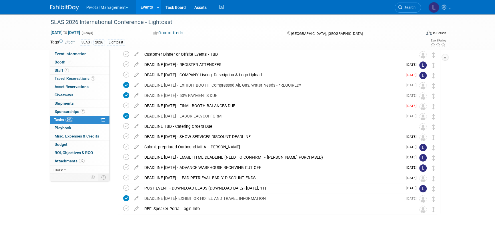
scroll to position [168, 0]
click at [128, 75] on icon at bounding box center [126, 75] width 6 height 6
click at [126, 105] on icon at bounding box center [126, 106] width 6 height 6
click at [125, 208] on icon at bounding box center [126, 209] width 6 height 6
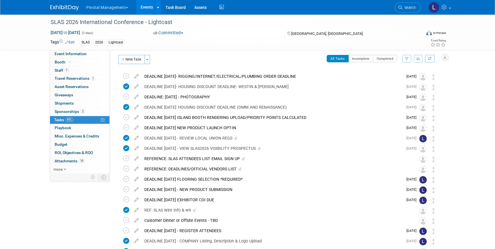
scroll to position [3, 0]
click at [138, 117] on icon at bounding box center [136, 115] width 10 height 7
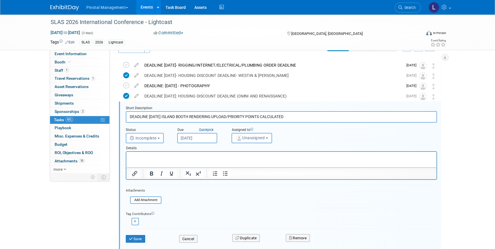
scroll to position [31, 0]
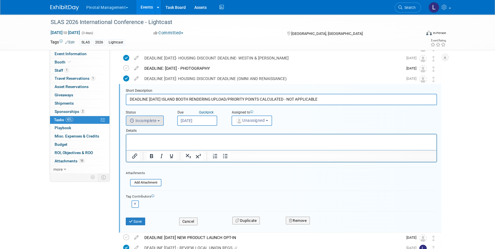
type input "DEADLINE [DATE] ISLAND BOOTH RENDERING UPLOAD/PRIORITY POINTS CALCULATED - NOT …"
click at [144, 125] on button "Incomplete" at bounding box center [145, 120] width 38 height 10
click at [147, 142] on label "Completed" at bounding box center [144, 144] width 31 height 9
click at [127, 142] on input "Completed" at bounding box center [125, 144] width 4 height 4
select select "3"
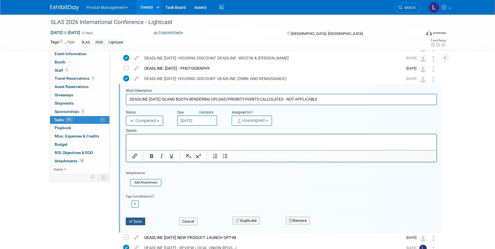
click at [138, 220] on button "Save" at bounding box center [135, 221] width 19 height 8
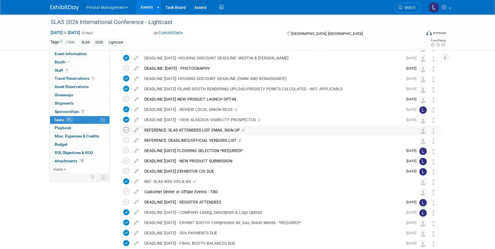
click at [126, 130] on icon at bounding box center [126, 130] width 6 height 6
click at [127, 137] on icon at bounding box center [126, 140] width 6 height 6
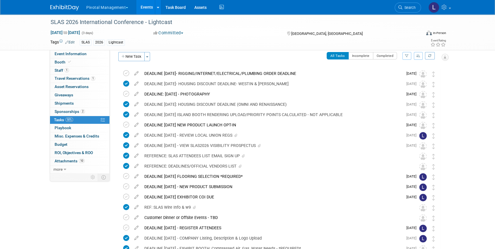
scroll to position [0, 0]
